Goal: Task Accomplishment & Management: Use online tool/utility

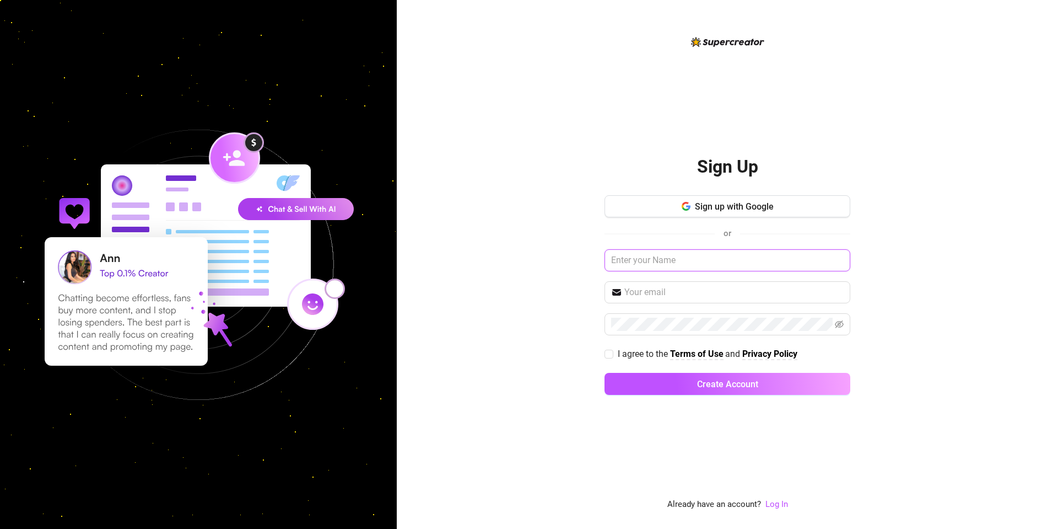
click at [677, 254] on input "text" at bounding box center [728, 260] width 246 height 22
type input "p"
click at [985, 207] on div "Sign Up Sign up with Google or Please enter your name I agree to the Terms of U…" at bounding box center [727, 264] width 661 height 529
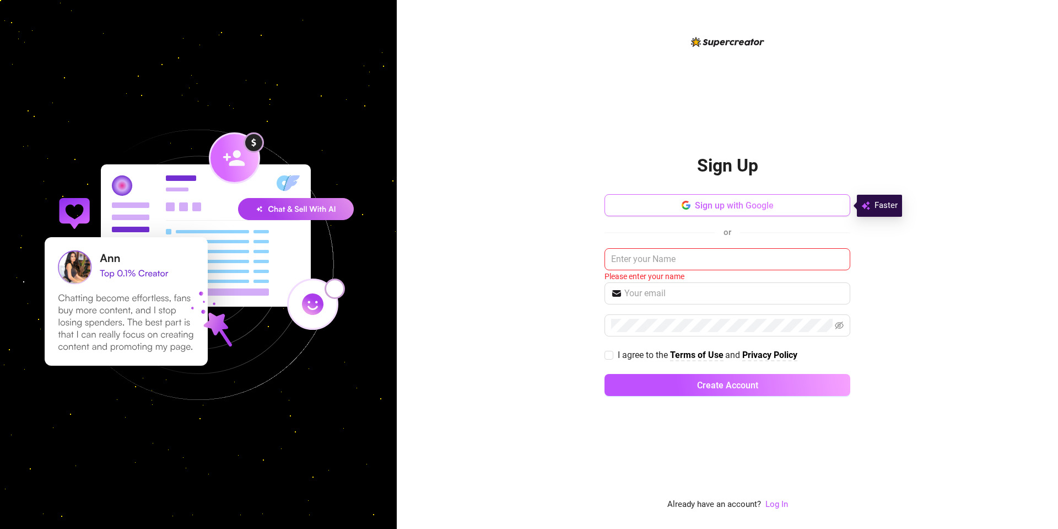
click at [726, 209] on span "Sign up with Google" at bounding box center [734, 205] width 79 height 10
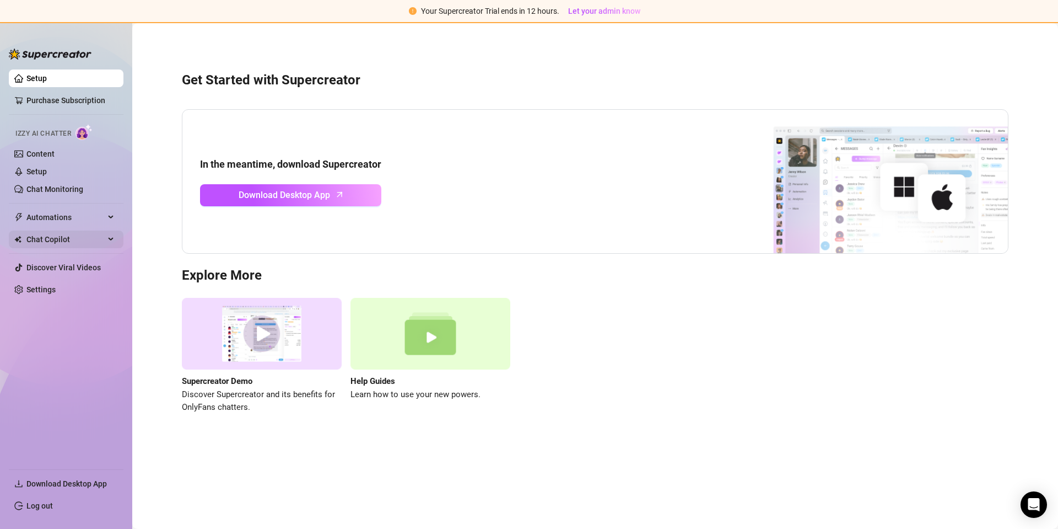
click at [64, 238] on span "Chat Copilot" at bounding box center [65, 239] width 78 height 18
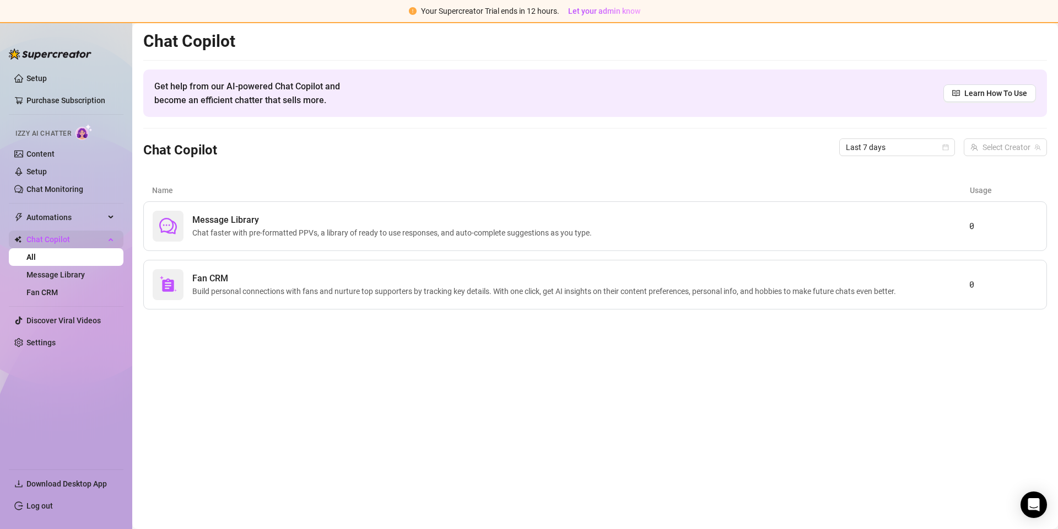
click at [64, 238] on span "Chat Copilot" at bounding box center [65, 239] width 78 height 18
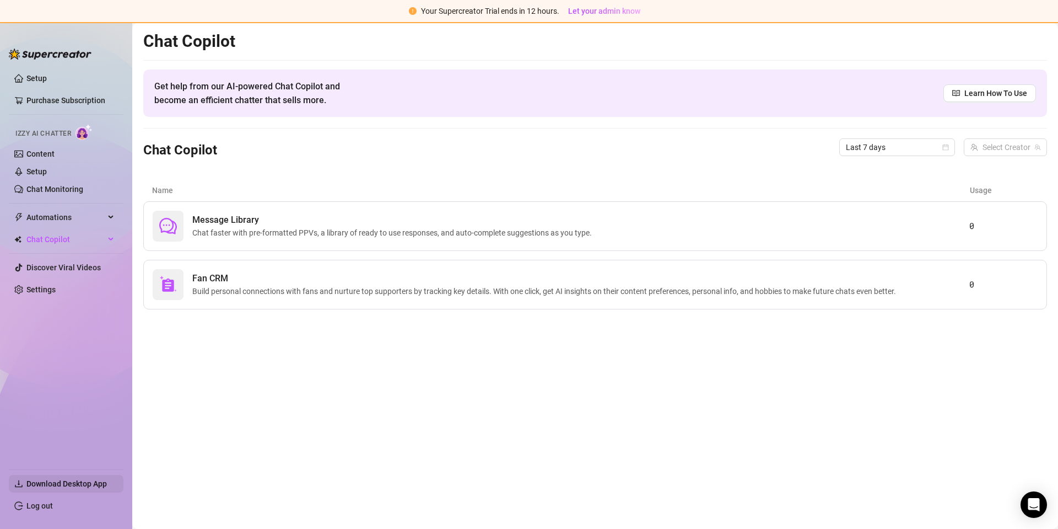
click at [92, 482] on span "Download Desktop App" at bounding box center [66, 483] width 80 height 9
click at [253, 226] on span "Message Library" at bounding box center [394, 219] width 404 height 13
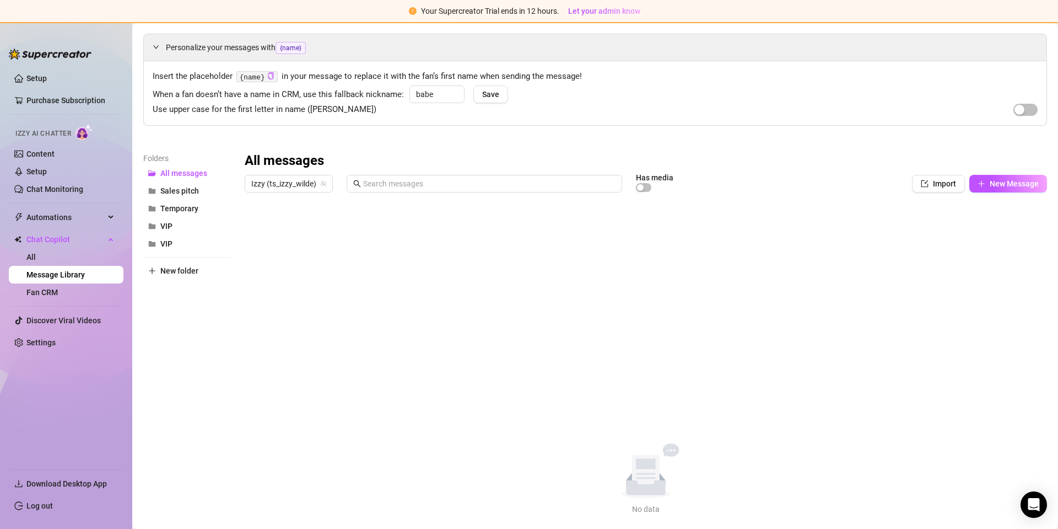
scroll to position [51, 0]
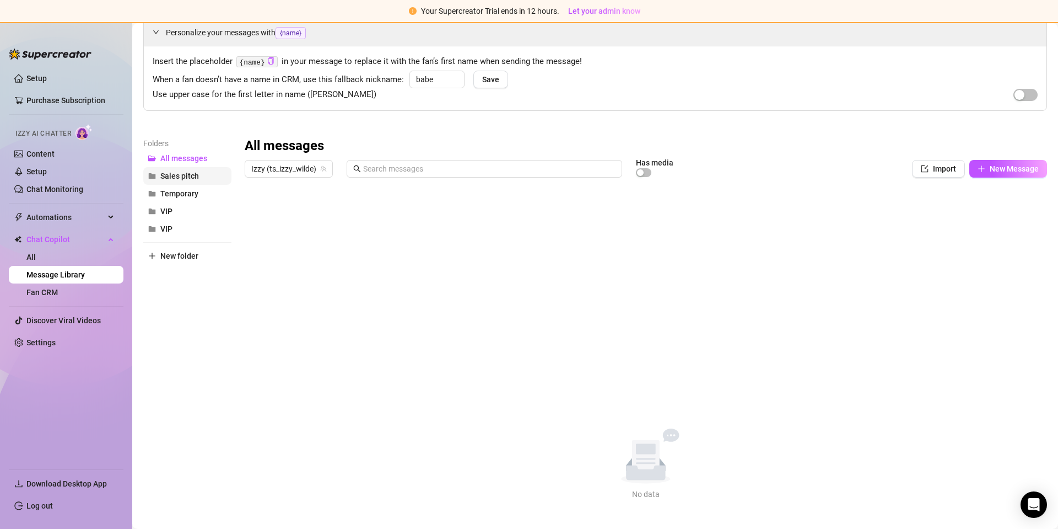
click at [174, 176] on span "Sales pitch" at bounding box center [179, 175] width 39 height 9
click at [177, 193] on span "Temporary" at bounding box center [179, 193] width 38 height 9
click at [176, 208] on button "VIP" at bounding box center [187, 211] width 88 height 18
click at [174, 223] on button "VIP" at bounding box center [187, 229] width 88 height 18
click at [29, 168] on link "Setup" at bounding box center [36, 171] width 20 height 9
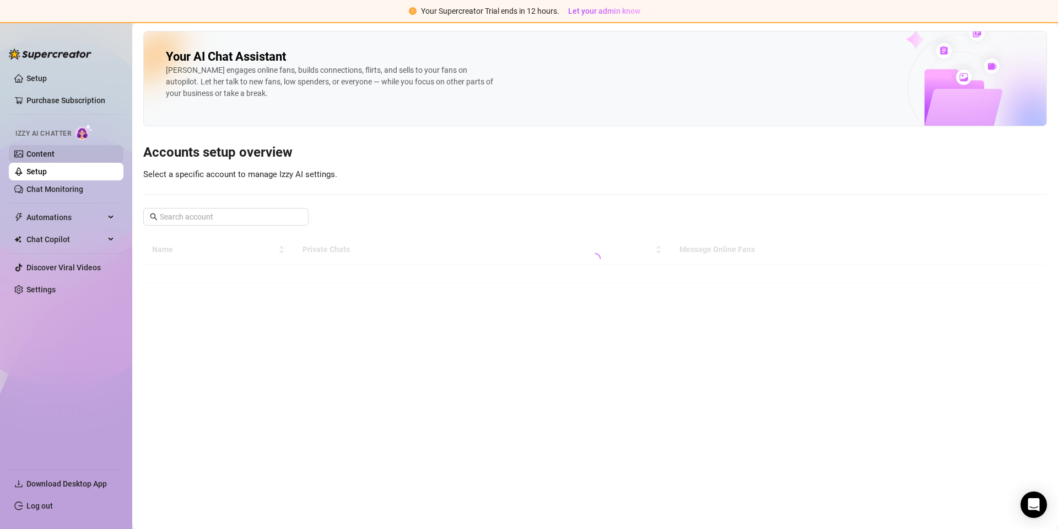
click at [33, 152] on link "Content" at bounding box center [40, 153] width 28 height 9
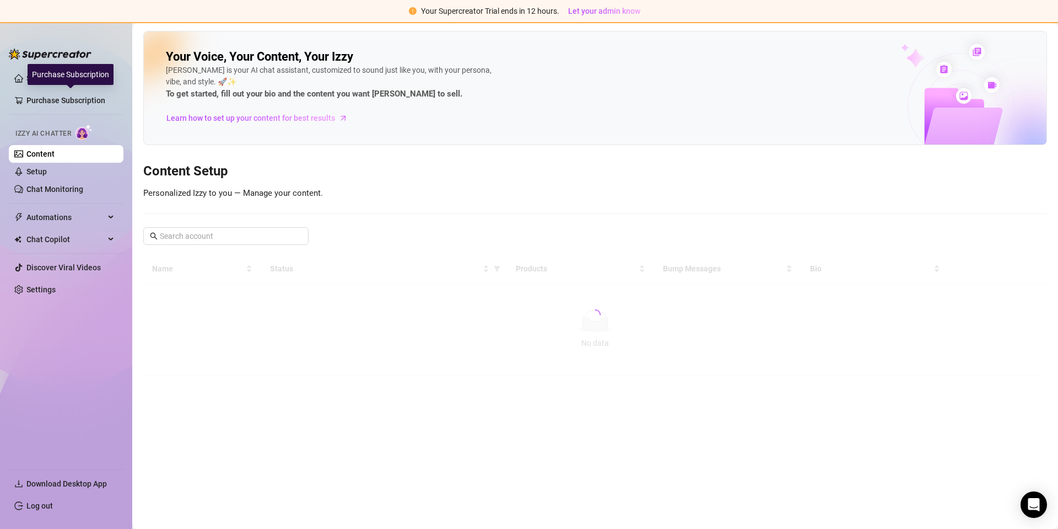
click at [30, 75] on div "Purchase Subscription" at bounding box center [71, 74] width 86 height 21
click at [26, 83] on link "Setup" at bounding box center [36, 78] width 20 height 9
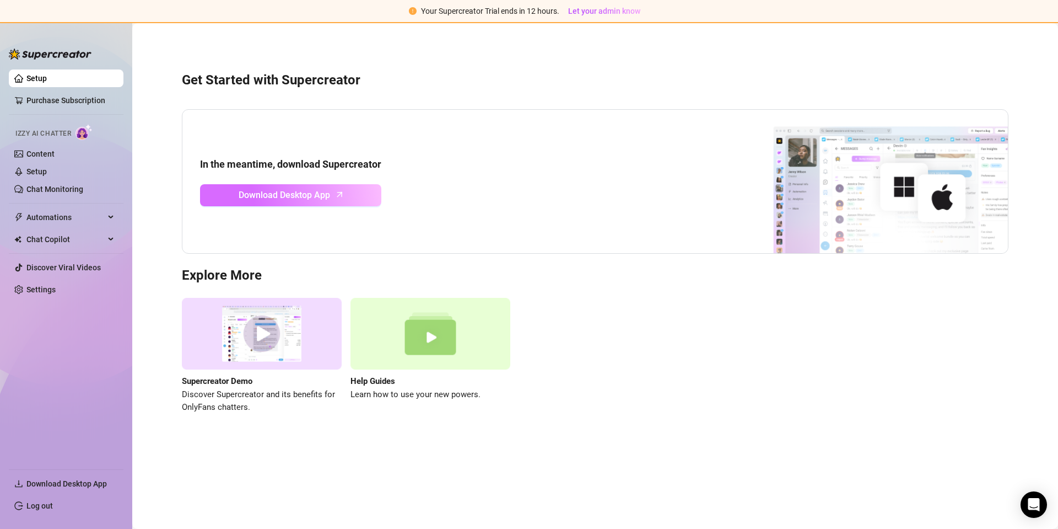
click at [308, 198] on span "Download Desktop App" at bounding box center [284, 195] width 91 height 14
